Goal: Task Accomplishment & Management: Use online tool/utility

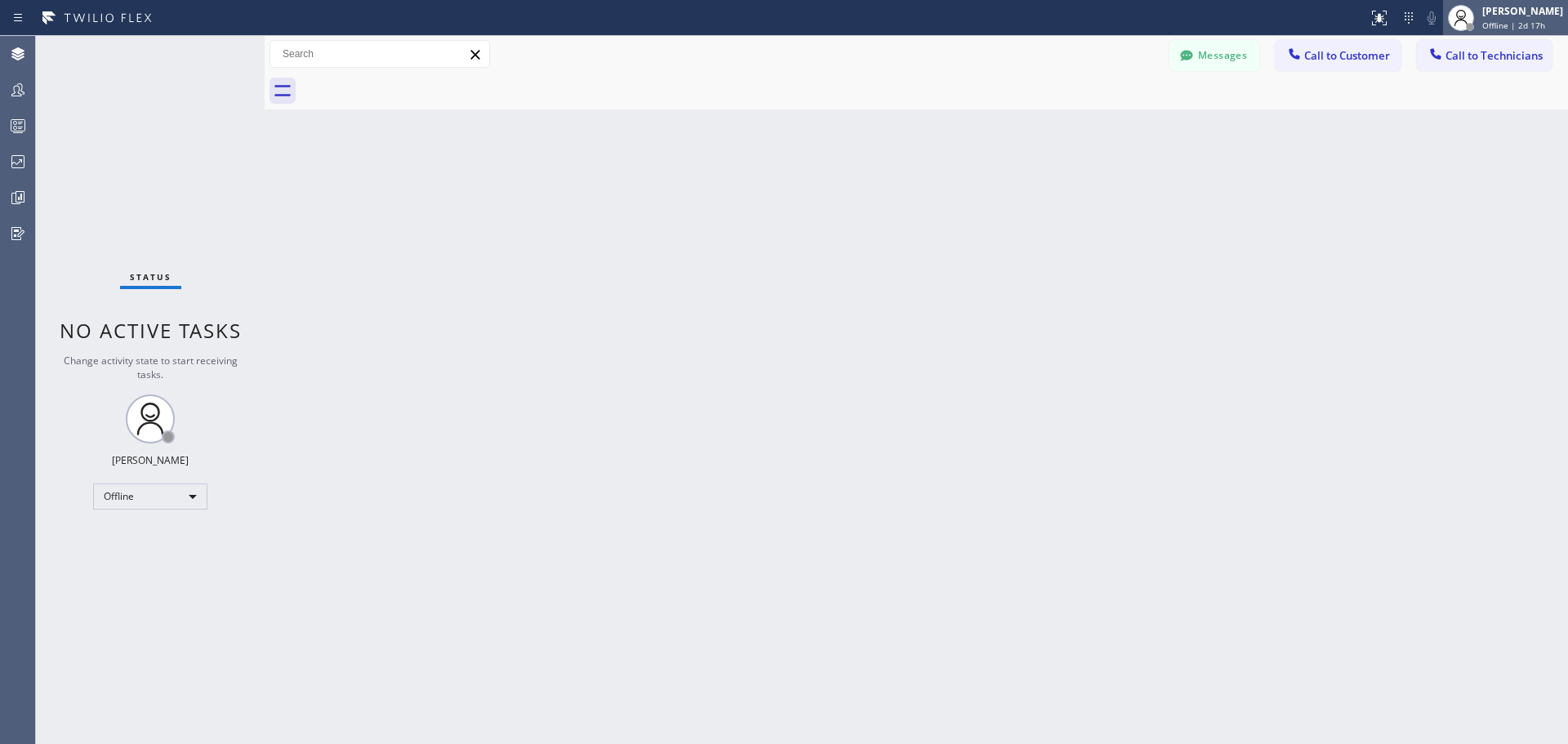
click at [1511, 20] on span "Offline | 2d 17h" at bounding box center [1513, 25] width 63 height 11
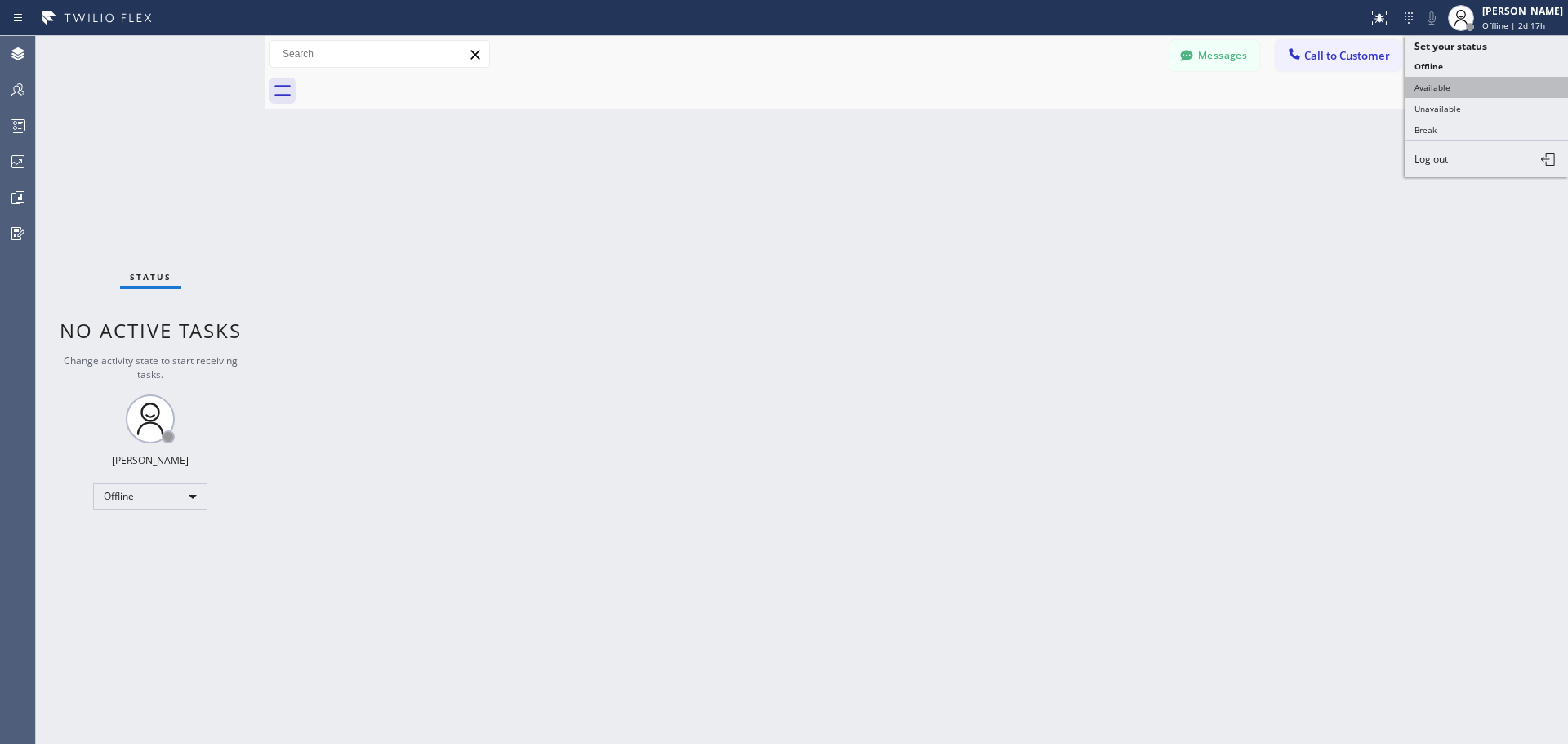
click at [1471, 95] on button "Available" at bounding box center [1486, 88] width 163 height 22
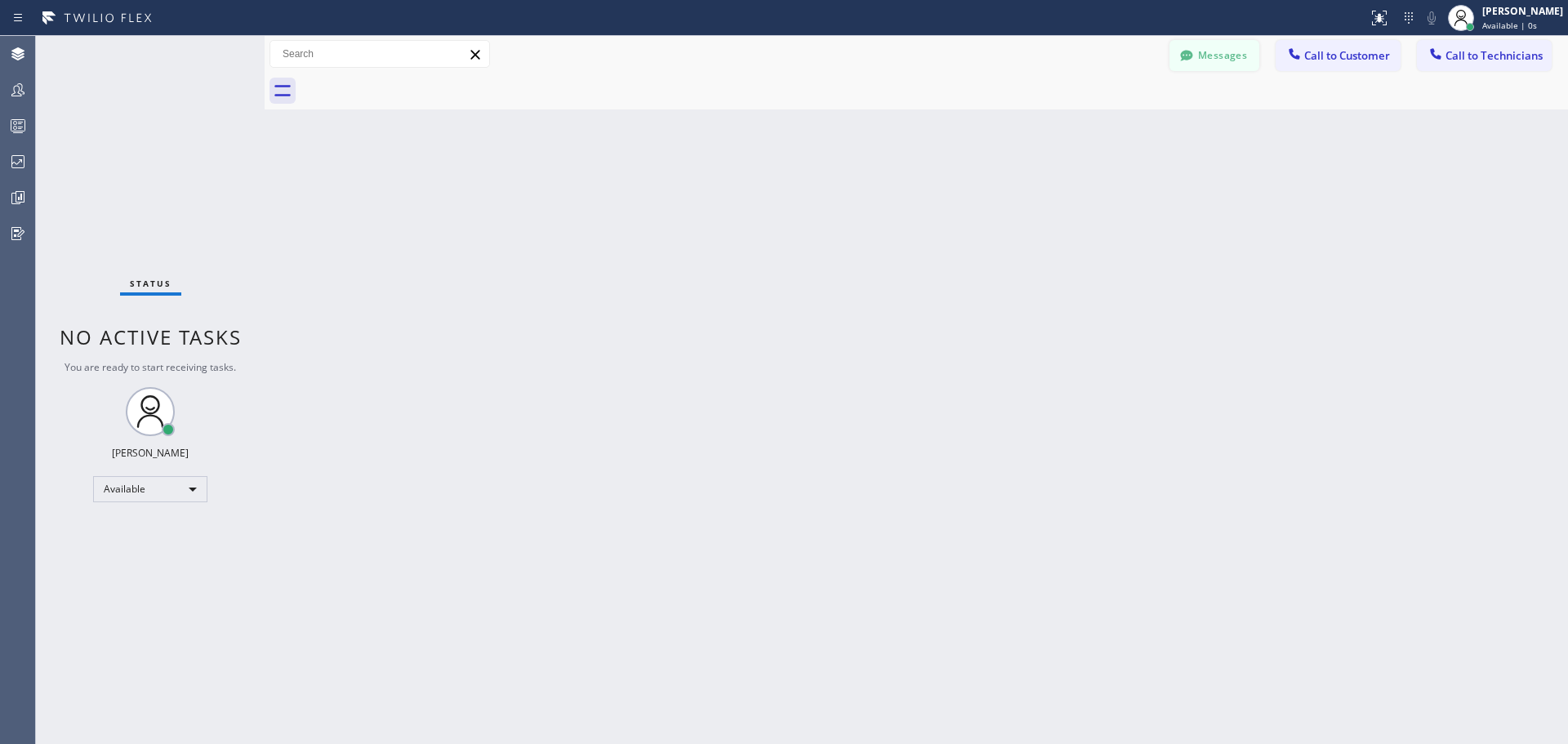
click at [1209, 56] on button "Messages" at bounding box center [1214, 55] width 89 height 31
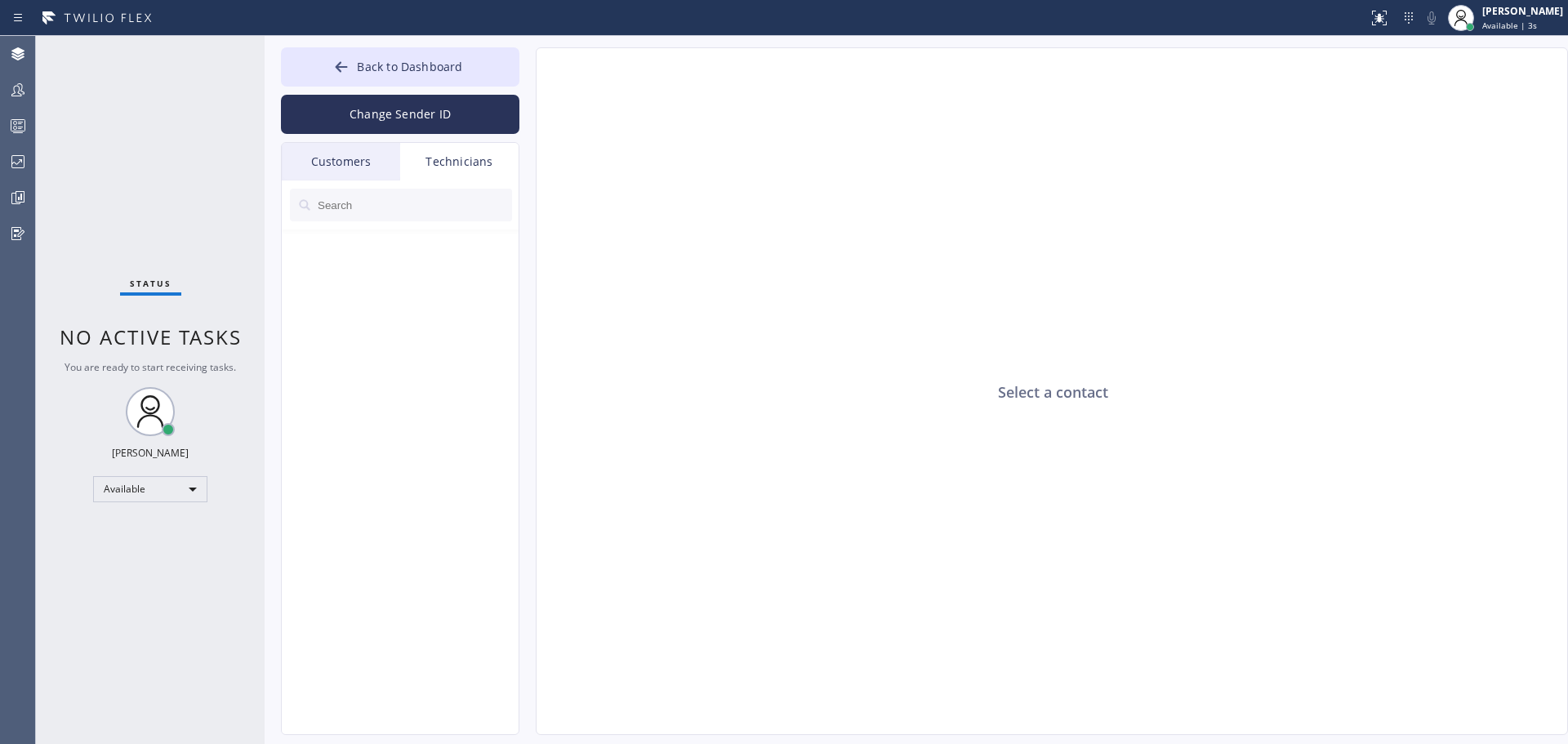
click at [327, 153] on div "Customers" at bounding box center [341, 162] width 119 height 38
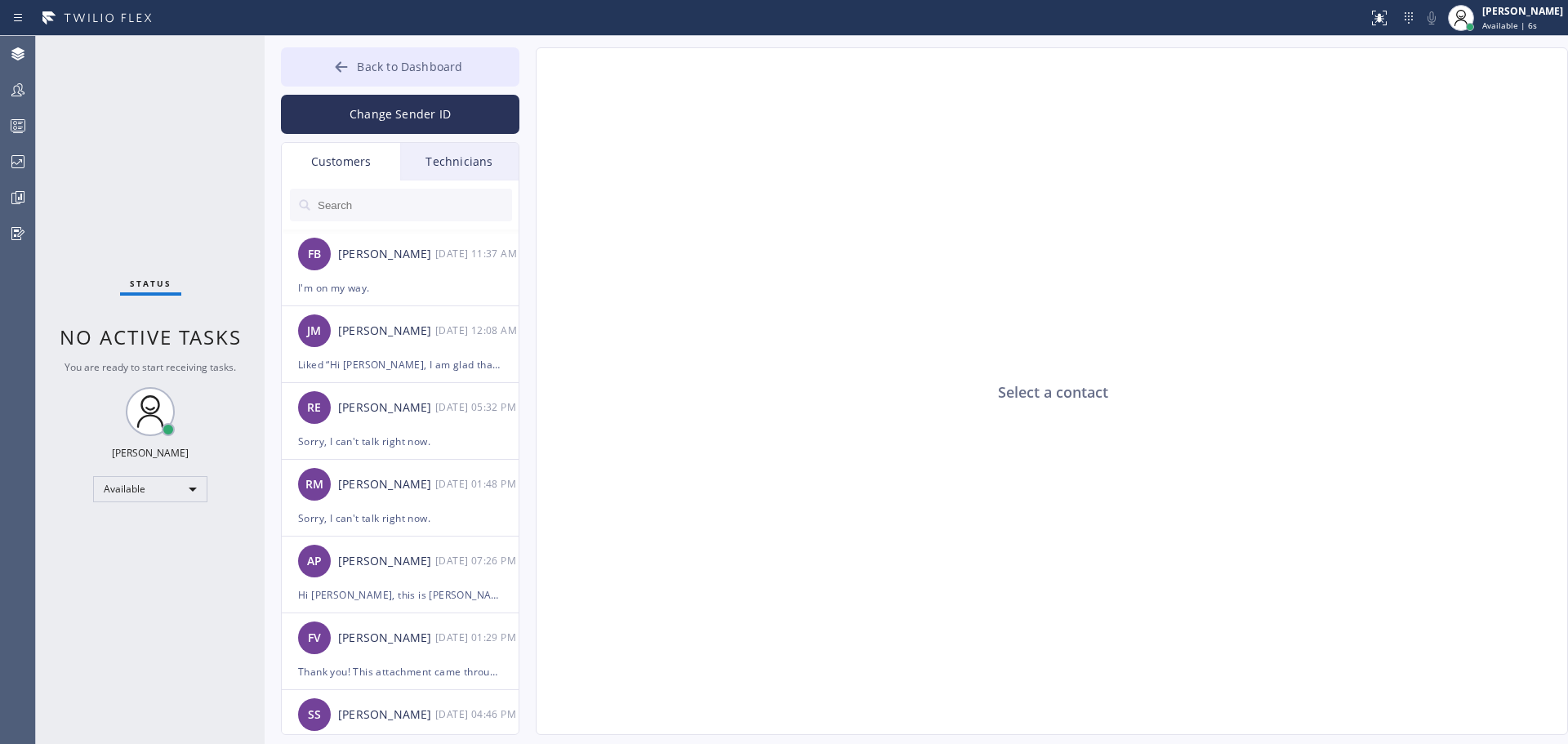
click at [428, 68] on span "Back to Dashboard" at bounding box center [410, 66] width 105 height 15
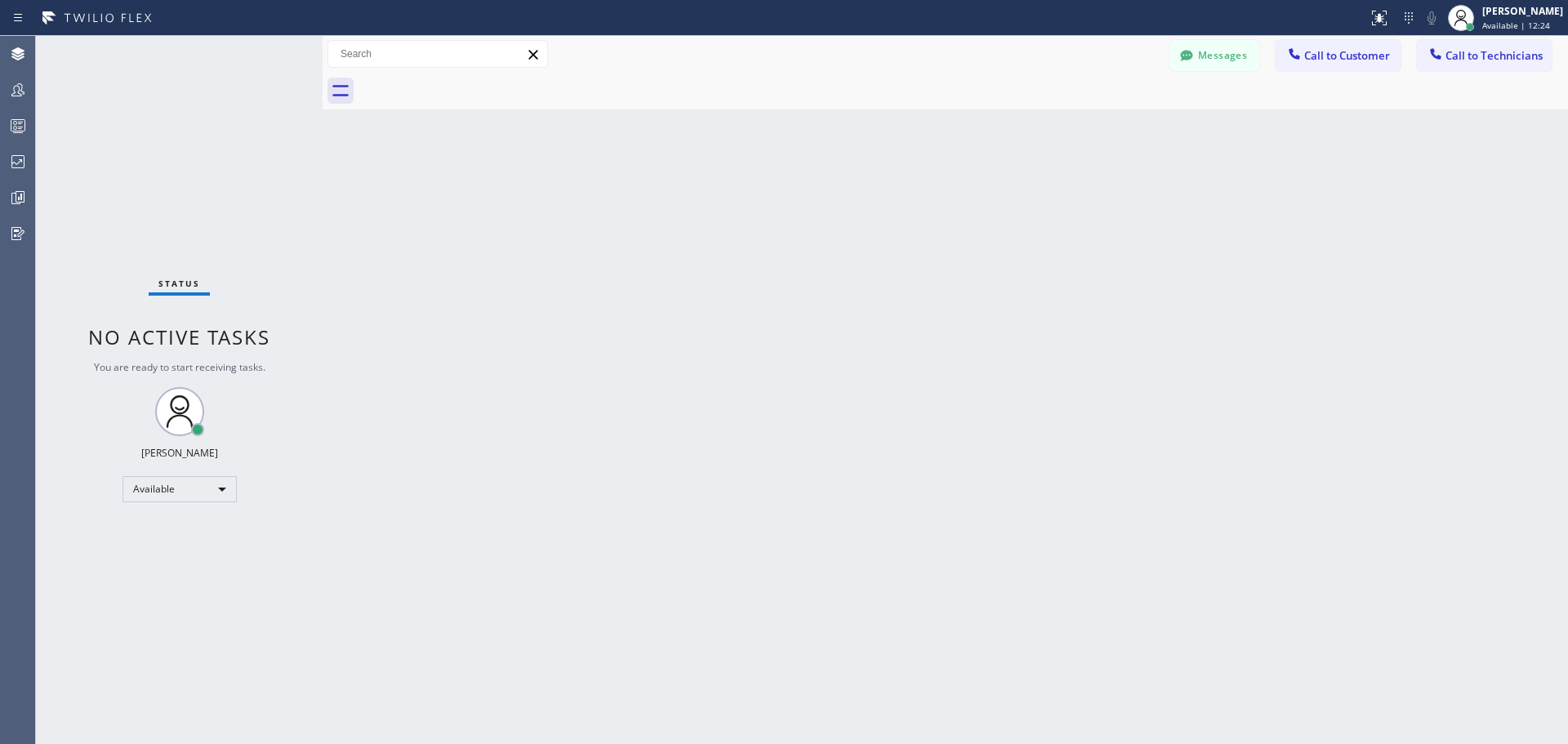
drag, startPoint x: 265, startPoint y: 56, endPoint x: 323, endPoint y: 59, distance: 58.1
click at [323, 59] on div at bounding box center [323, 390] width 0 height 708
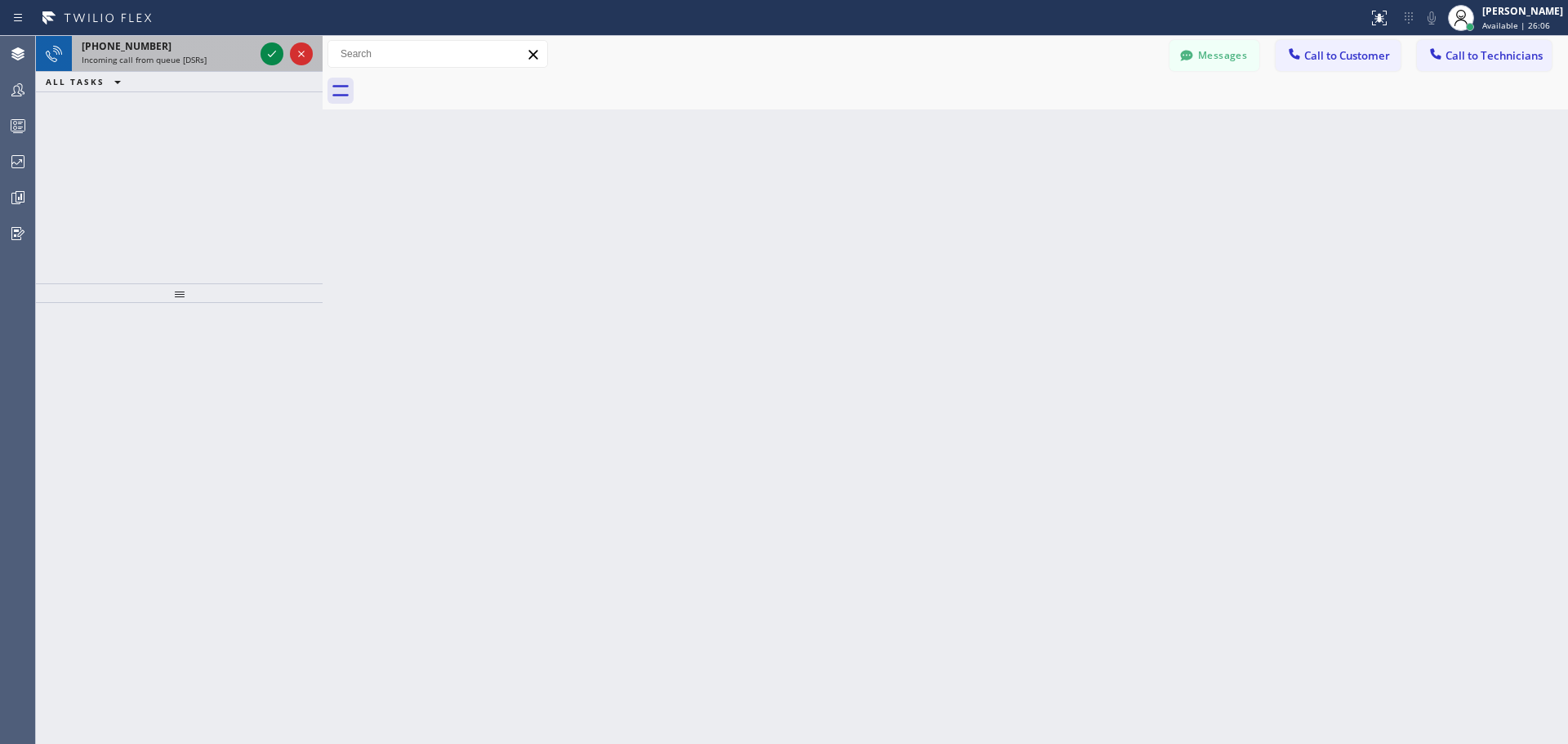
click at [267, 49] on icon at bounding box center [271, 54] width 20 height 20
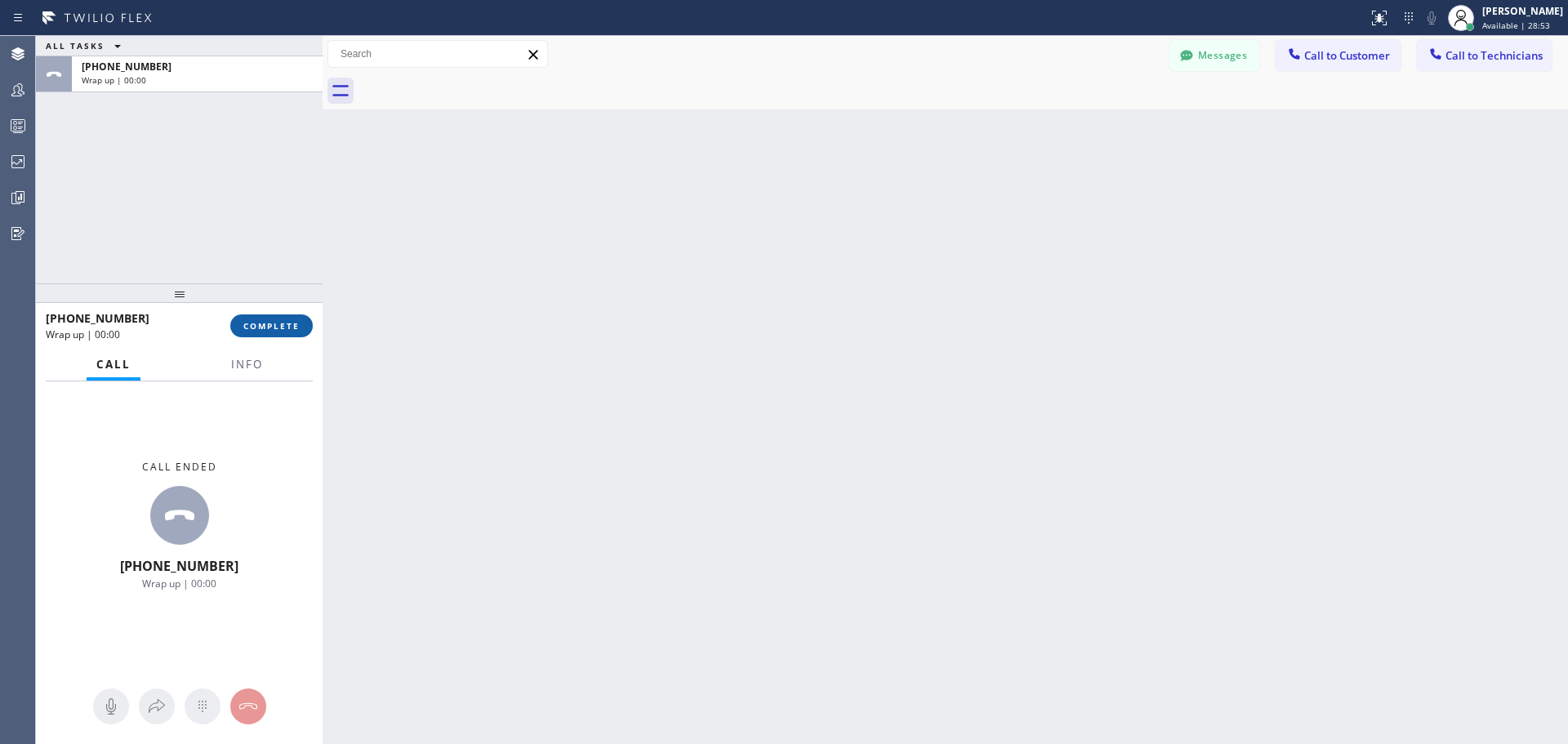
click at [272, 329] on span "COMPLETE" at bounding box center [271, 326] width 57 height 11
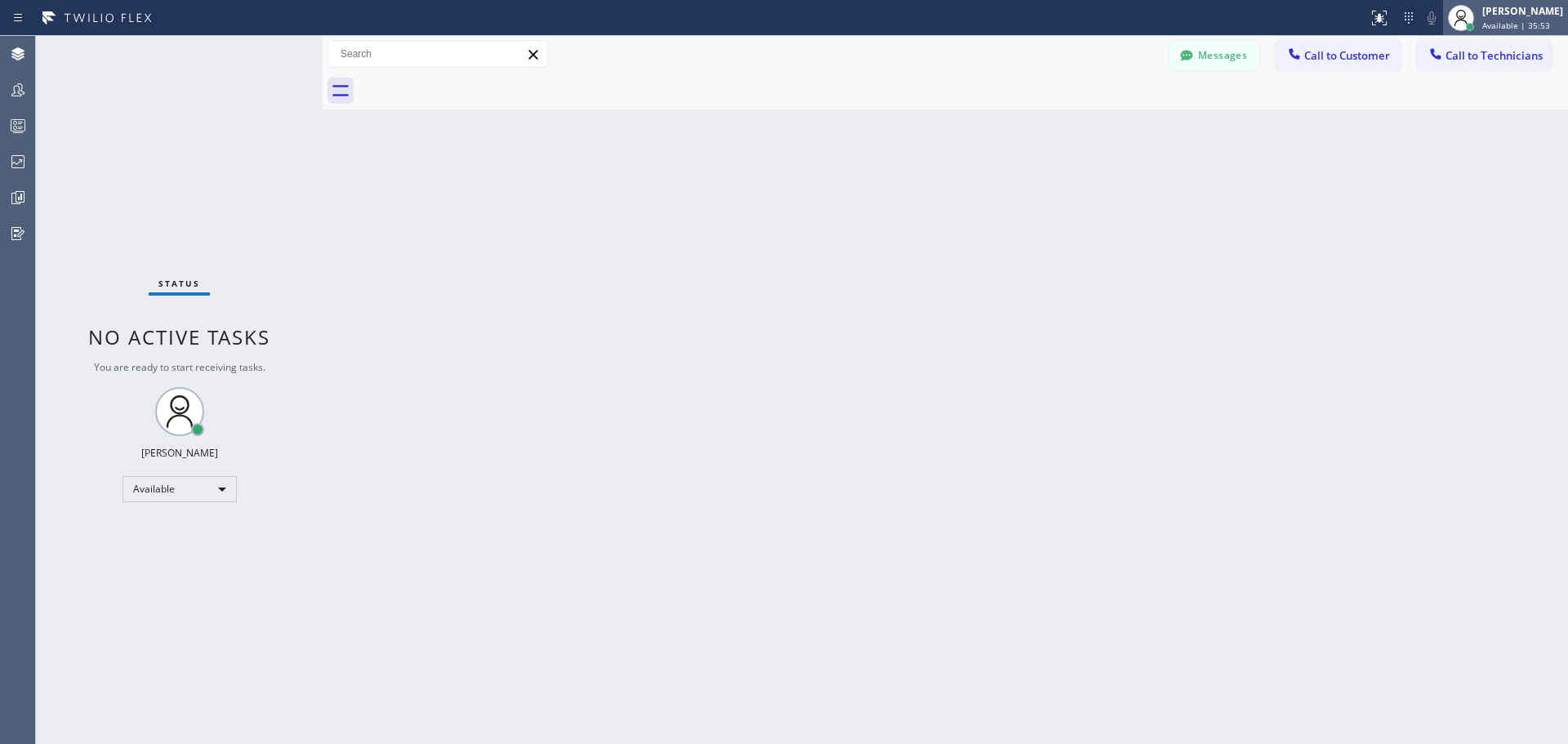
click at [1532, 23] on span "Available | 35:53" at bounding box center [1516, 25] width 68 height 11
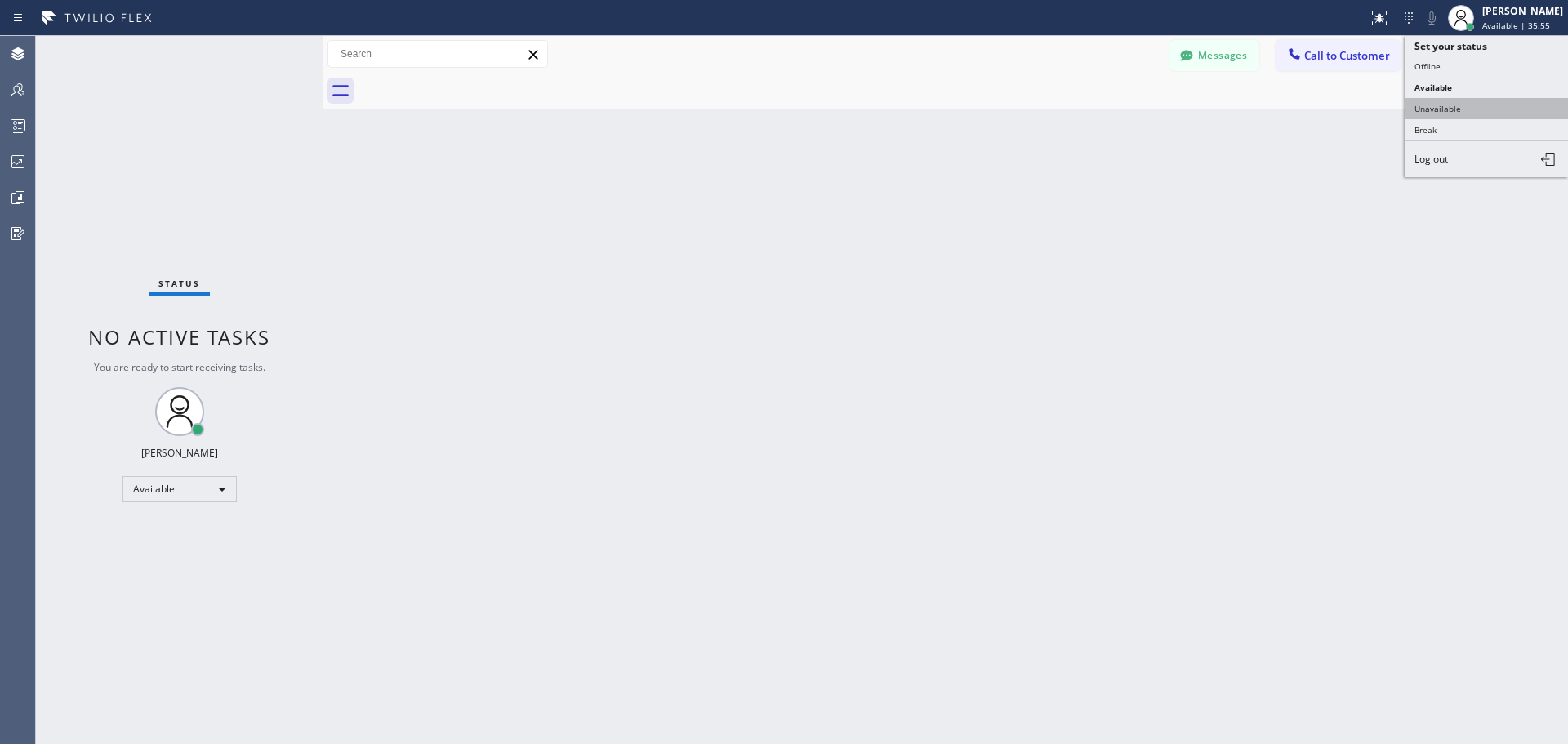
click at [1464, 107] on button "Unavailable" at bounding box center [1486, 108] width 163 height 22
